Goal: Task Accomplishment & Management: Use online tool/utility

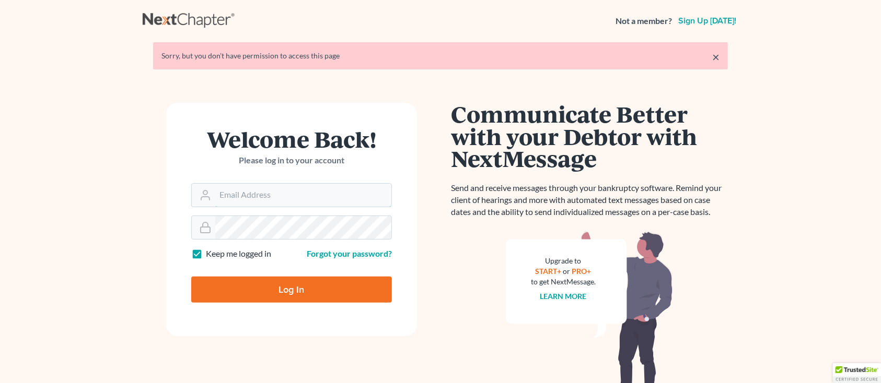
type input "[PERSON_NAME][EMAIL_ADDRESS][DOMAIN_NAME]"
click at [266, 299] on input "Log In" at bounding box center [291, 290] width 201 height 26
type input "Thinking..."
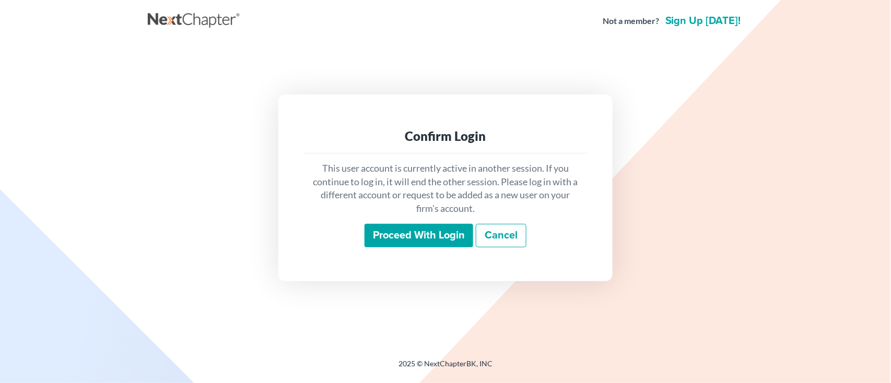
click at [438, 239] on input "Proceed with login" at bounding box center [419, 236] width 109 height 24
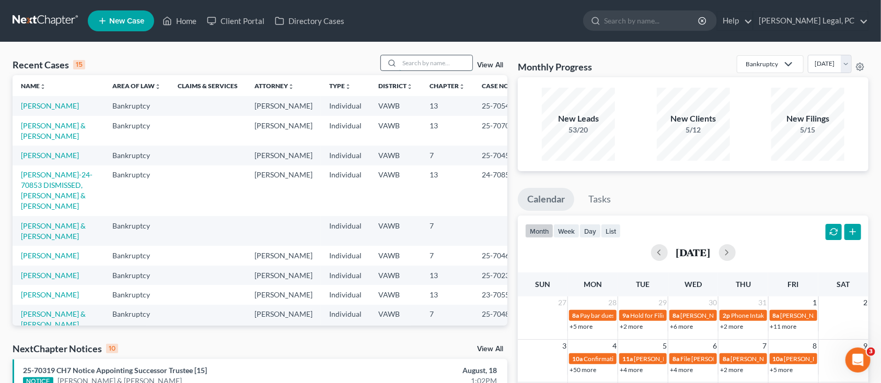
click at [406, 61] on input "search" at bounding box center [435, 62] width 73 height 15
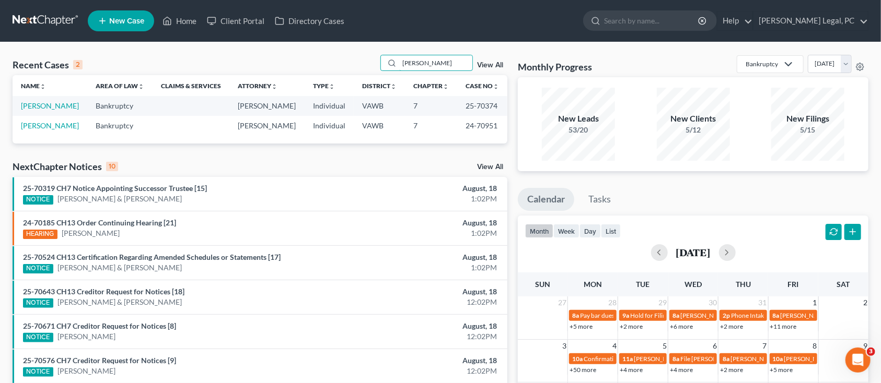
type input "PERKINS"
click at [490, 67] on link "View All" at bounding box center [490, 65] width 26 height 7
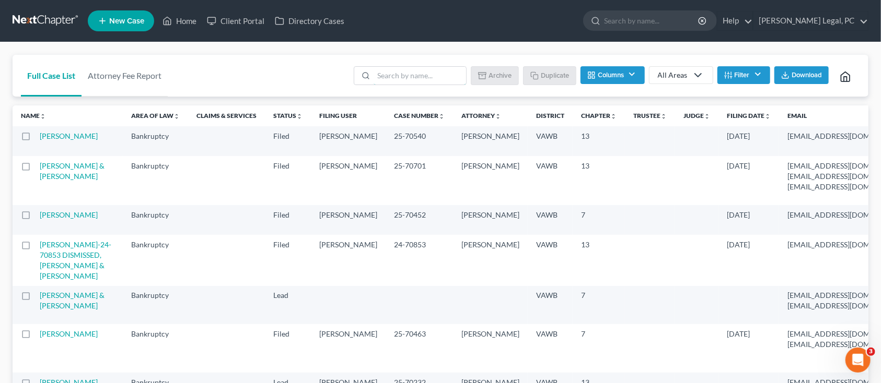
drag, startPoint x: 393, startPoint y: 73, endPoint x: 387, endPoint y: 61, distance: 13.5
click at [393, 73] on input "search" at bounding box center [419, 76] width 92 height 18
type input "PERKINS"
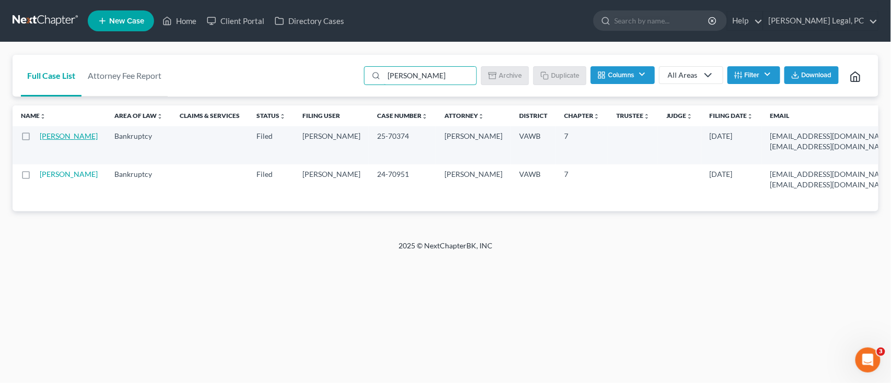
click at [43, 133] on link "Perkins, Brandon" at bounding box center [69, 136] width 58 height 9
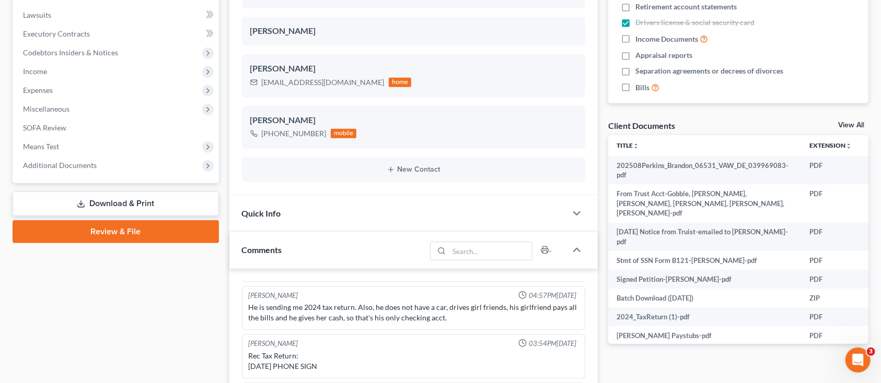
scroll to position [278, 0]
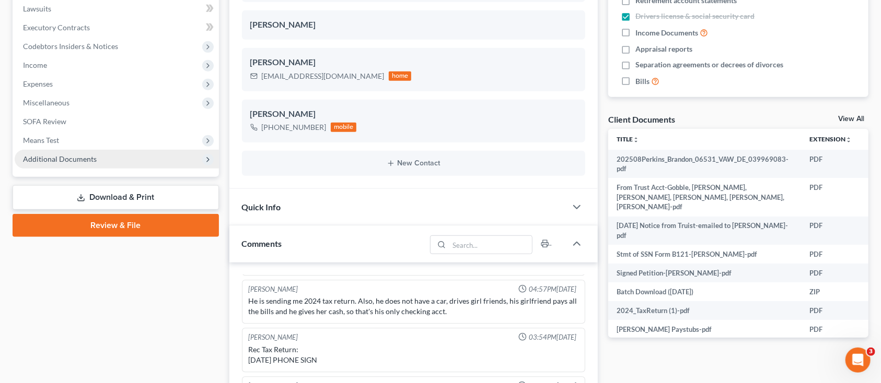
click at [43, 156] on span "Additional Documents" at bounding box center [60, 159] width 74 height 9
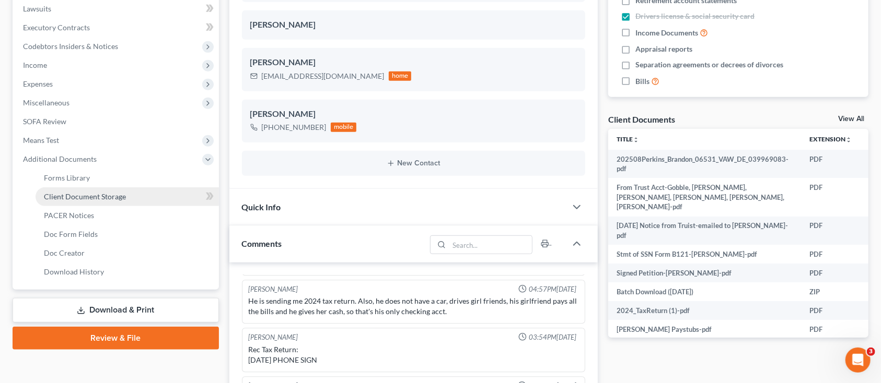
click at [122, 195] on span "Client Document Storage" at bounding box center [85, 196] width 82 height 9
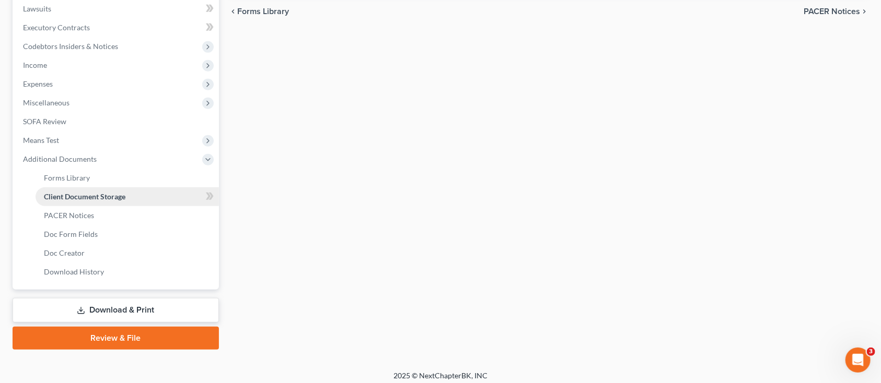
select select "0"
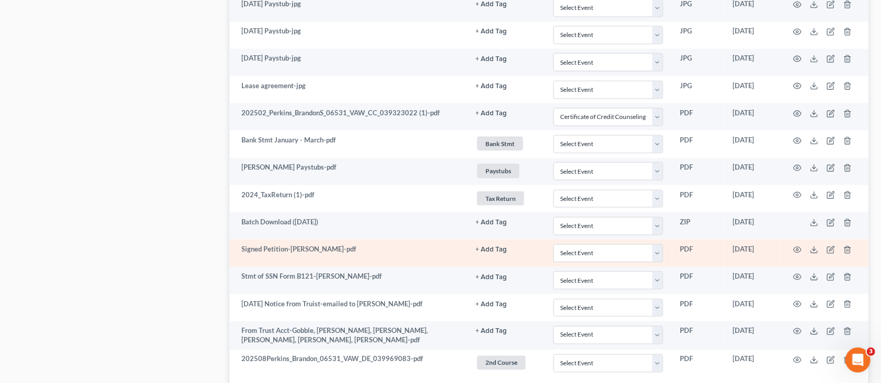
scroll to position [852, 0]
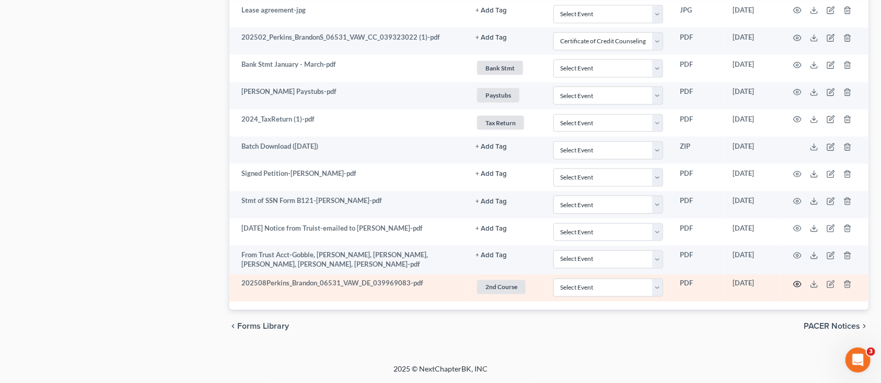
click at [797, 287] on icon "button" at bounding box center [797, 284] width 8 height 8
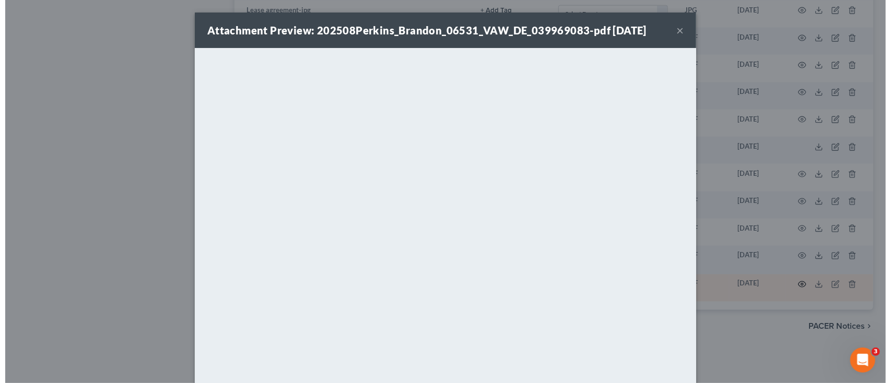
scroll to position [851, 0]
